Goal: Check status: Check status

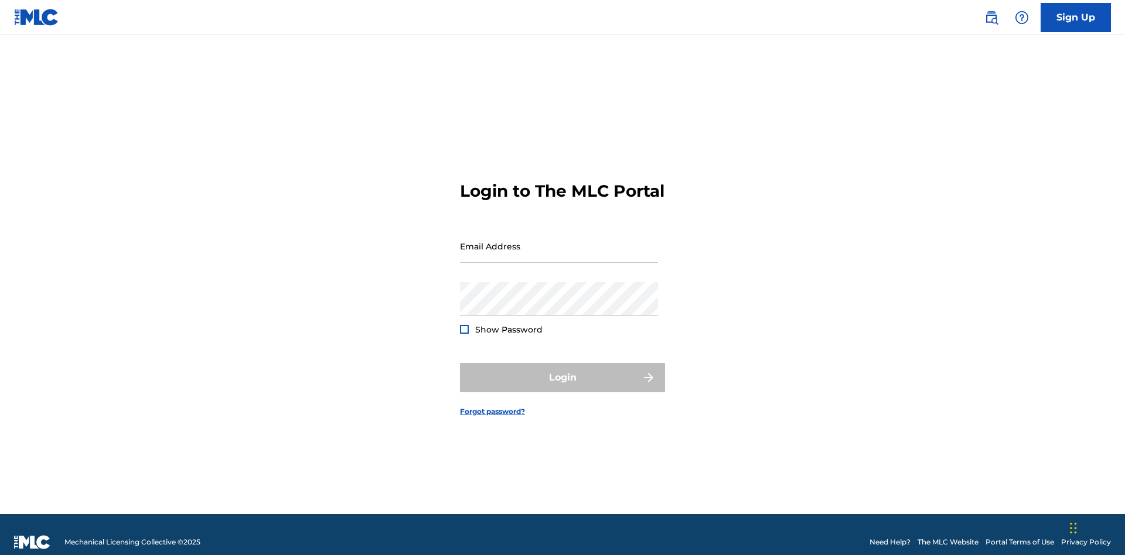
scroll to position [15, 0]
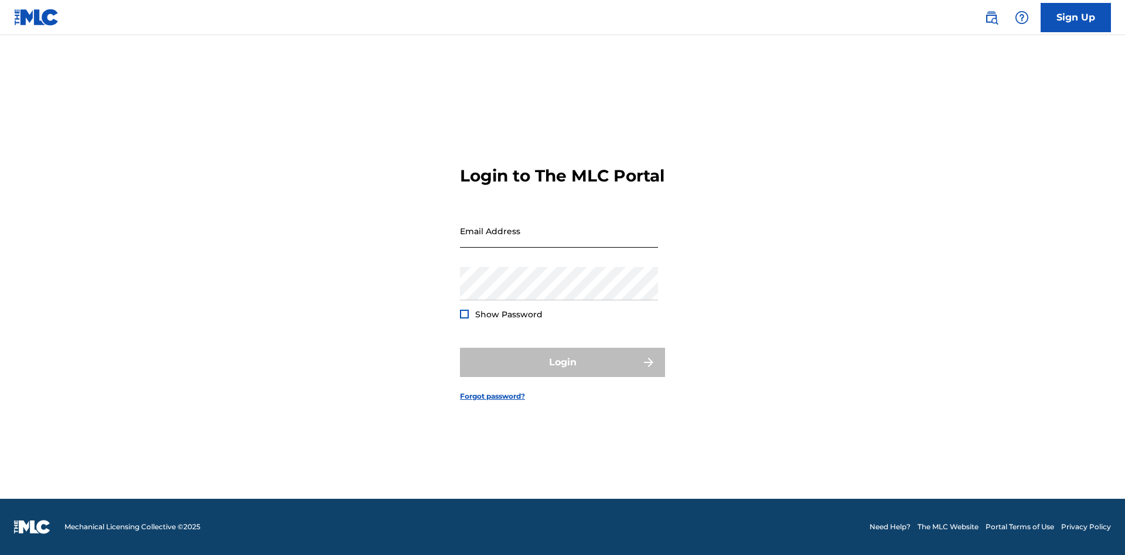
click at [559, 241] on input "Email Address" at bounding box center [559, 230] width 198 height 33
type input "Duke.McTesterson@gmail.com"
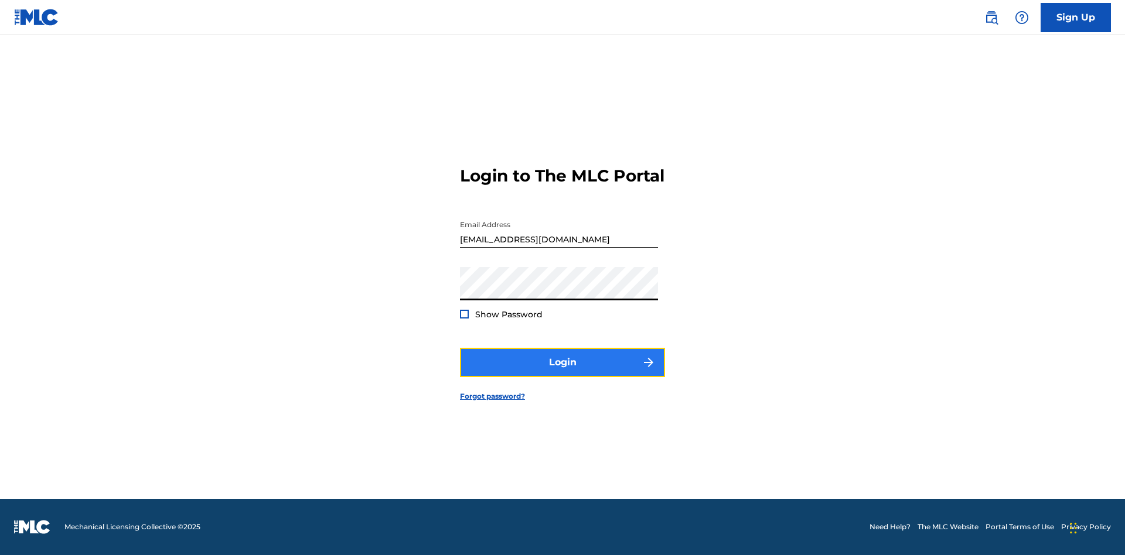
click at [562, 373] on button "Login" at bounding box center [562, 362] width 205 height 29
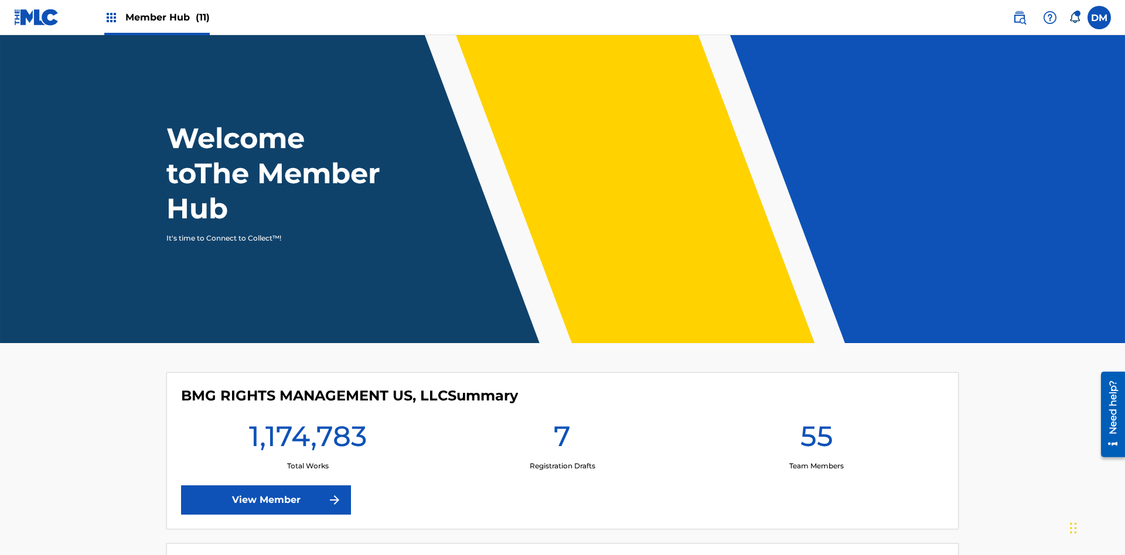
click at [156, 17] on span "Member Hub (11)" at bounding box center [167, 17] width 84 height 13
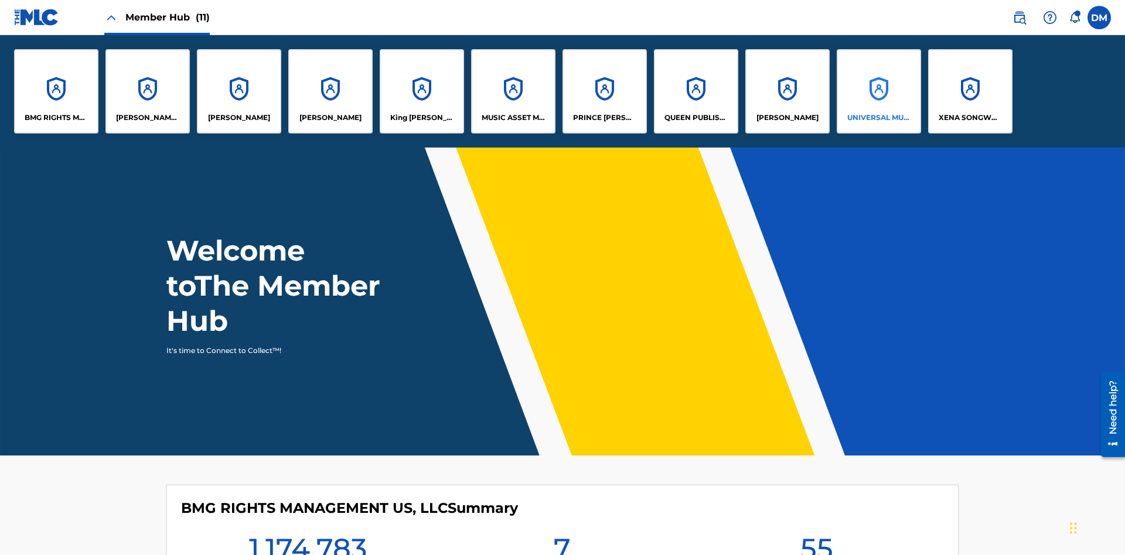
click at [878, 118] on p "UNIVERSAL MUSIC PUB GROUP" at bounding box center [879, 117] width 64 height 11
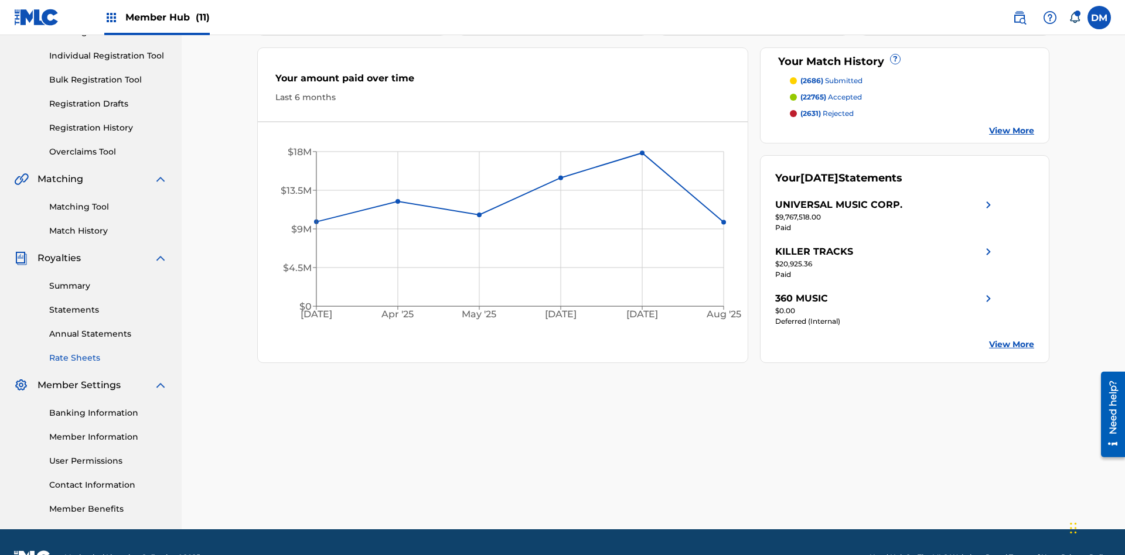
click at [108, 352] on link "Rate Sheets" at bounding box center [108, 358] width 118 height 12
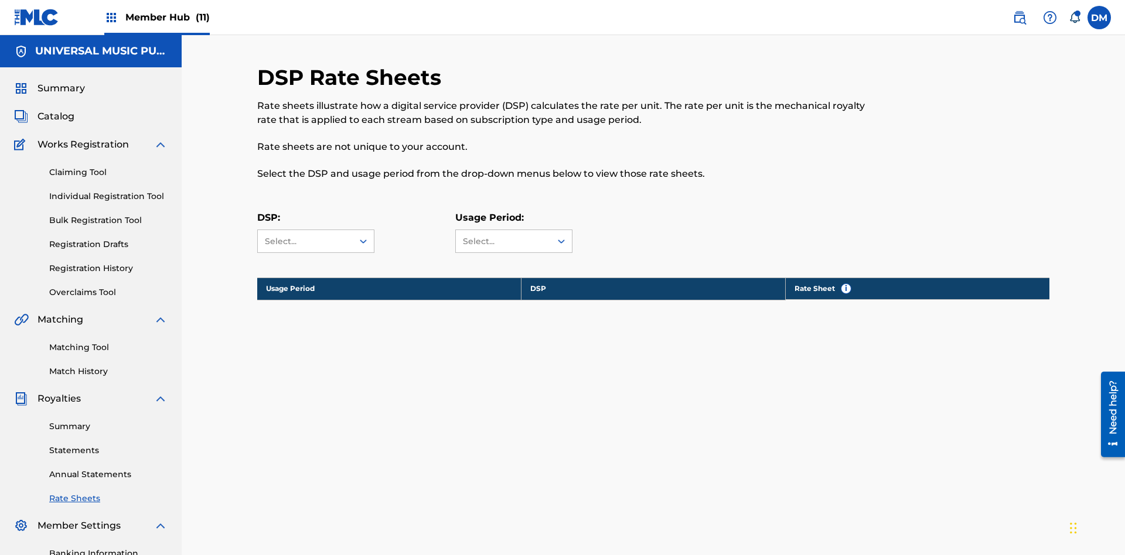
scroll to position [159, 0]
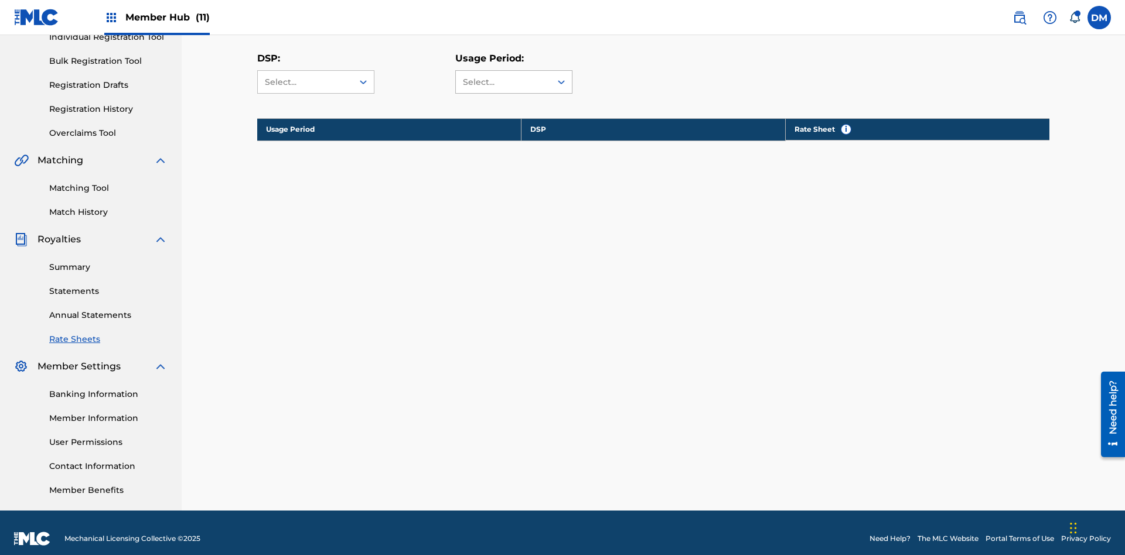
click at [514, 82] on div "Select..." at bounding box center [503, 82] width 80 height 12
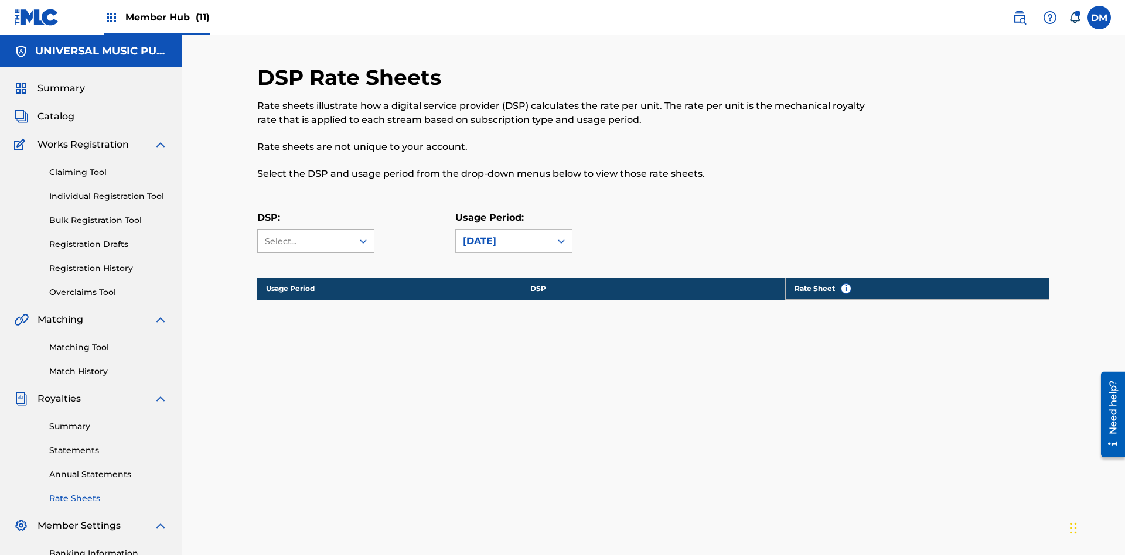
click at [316, 235] on div "Select..." at bounding box center [305, 241] width 80 height 12
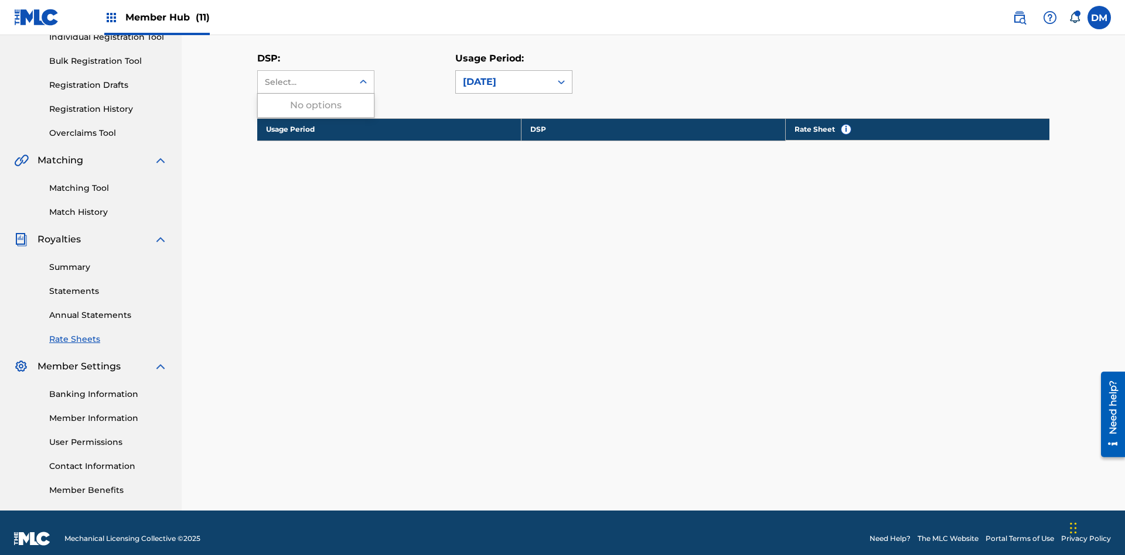
click at [514, 82] on div "April 2022" at bounding box center [503, 82] width 81 height 14
